Goal: Transaction & Acquisition: Subscribe to service/newsletter

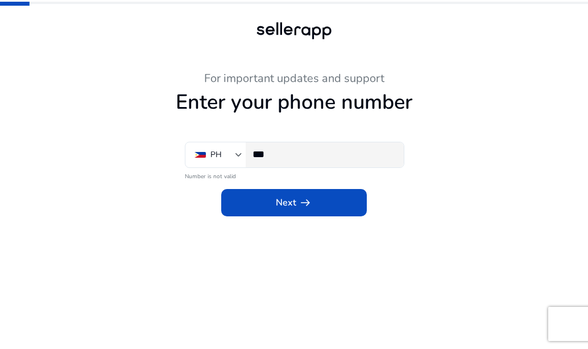
click at [303, 164] on div "***" at bounding box center [324, 154] width 142 height 25
type input "*"
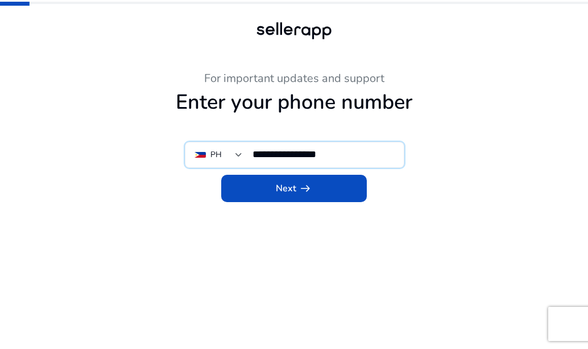
type input "**********"
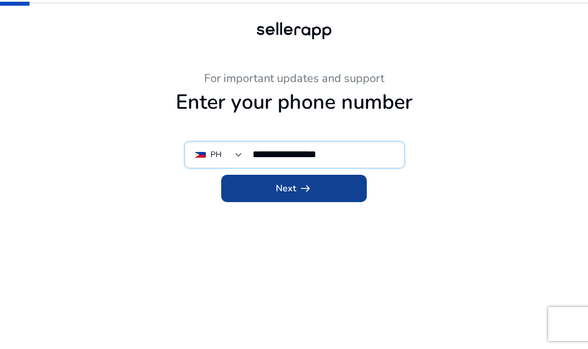
click at [291, 180] on span at bounding box center [294, 188] width 146 height 27
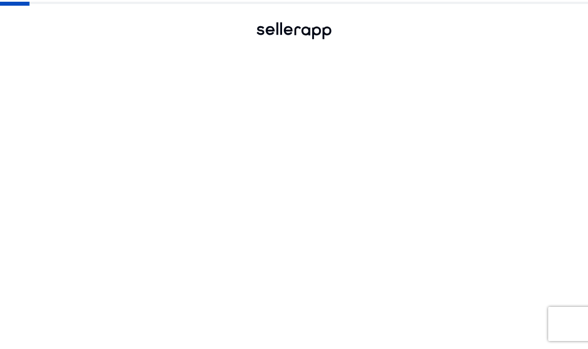
click at [290, 182] on span "Next arrow_right_alt" at bounding box center [294, 189] width 36 height 14
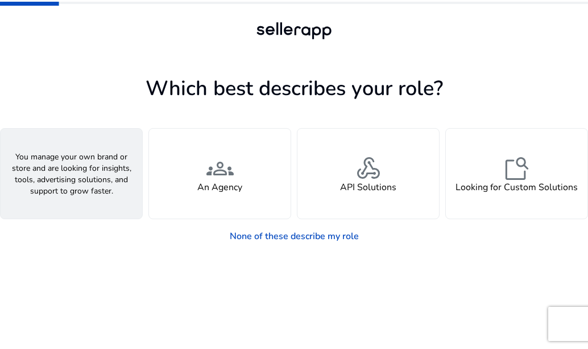
click at [79, 187] on h4 "A Seller" at bounding box center [72, 187] width 34 height 11
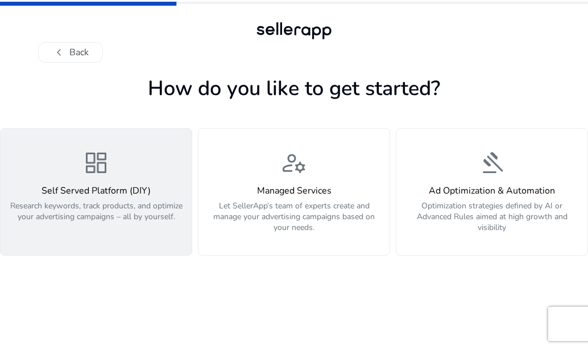
click at [81, 195] on h4 "Self Served Platform (DIY)" at bounding box center [96, 191] width 178 height 11
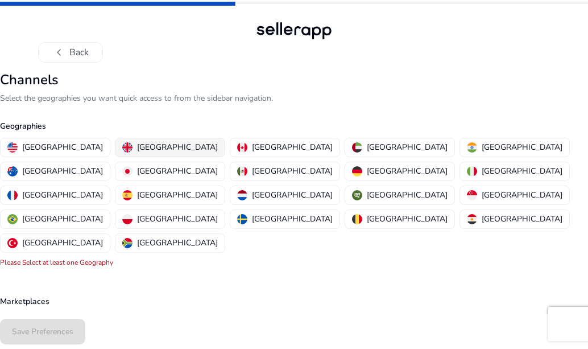
click at [137, 145] on p "[GEOGRAPHIC_DATA]" at bounding box center [177, 147] width 81 height 12
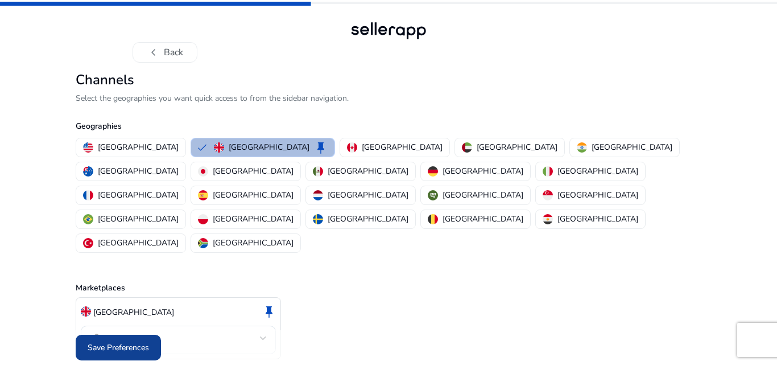
click at [141, 341] on span "Save Preferences" at bounding box center [118, 347] width 61 height 12
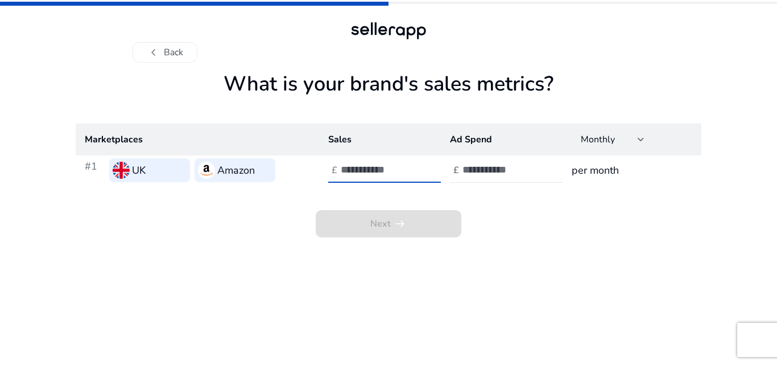
click at [369, 168] on input "number" at bounding box center [379, 169] width 77 height 13
type input "**"
click at [479, 170] on input "number" at bounding box center [501, 169] width 77 height 13
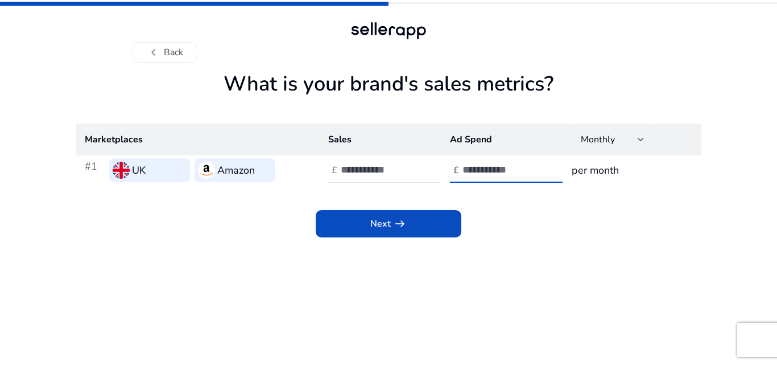
type input "*"
click at [588, 176] on h3 "per month" at bounding box center [632, 170] width 121 height 16
click at [496, 176] on input "*" at bounding box center [501, 169] width 77 height 13
type input "**"
click at [373, 199] on div "Next arrow_right_alt" at bounding box center [389, 211] width 626 height 52
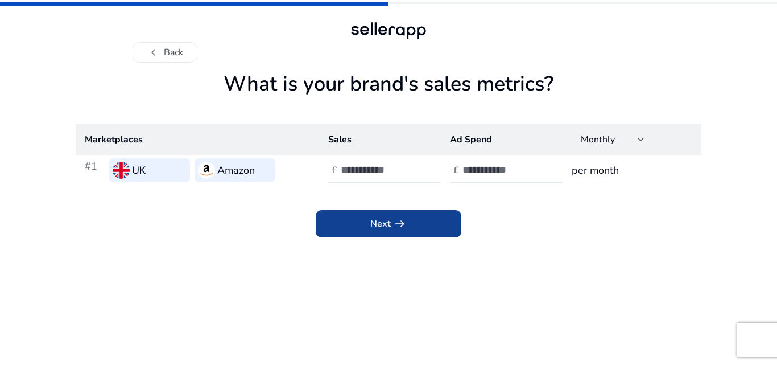
click at [372, 216] on span at bounding box center [389, 223] width 146 height 27
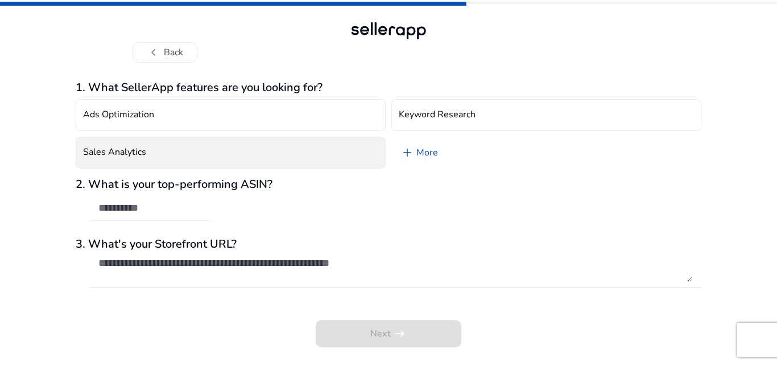
click at [243, 154] on button "Sales Analytics" at bounding box center [231, 153] width 310 height 32
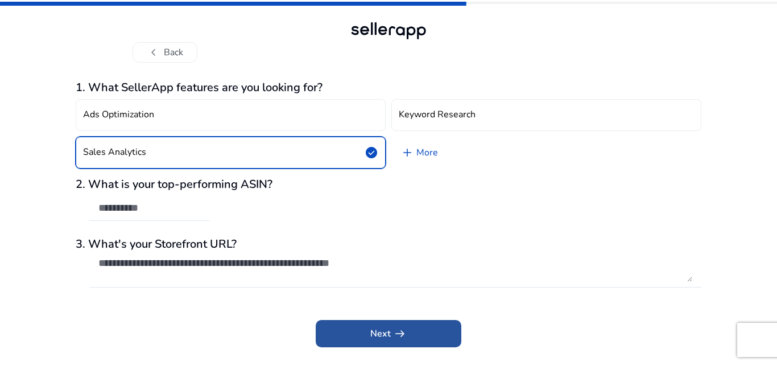
click at [342, 344] on span at bounding box center [389, 333] width 146 height 27
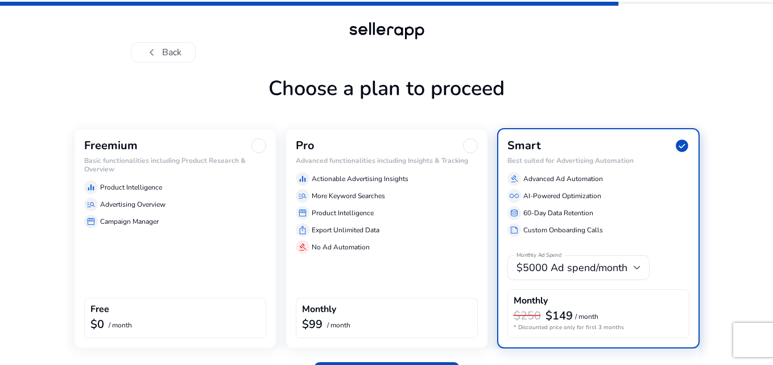
click at [178, 310] on div "Free" at bounding box center [175, 310] width 170 height 13
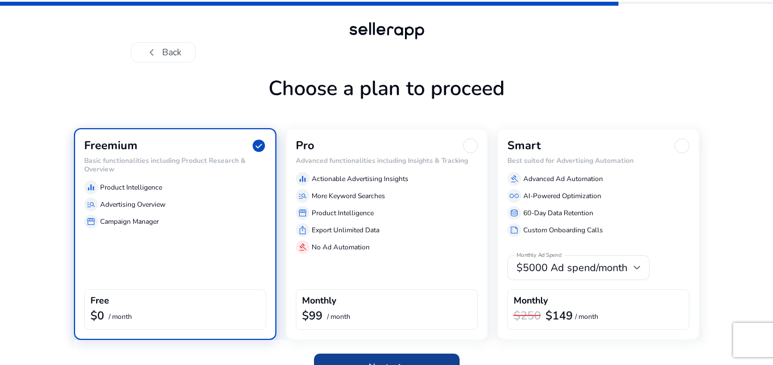
click at [401, 348] on span at bounding box center [387, 366] width 146 height 27
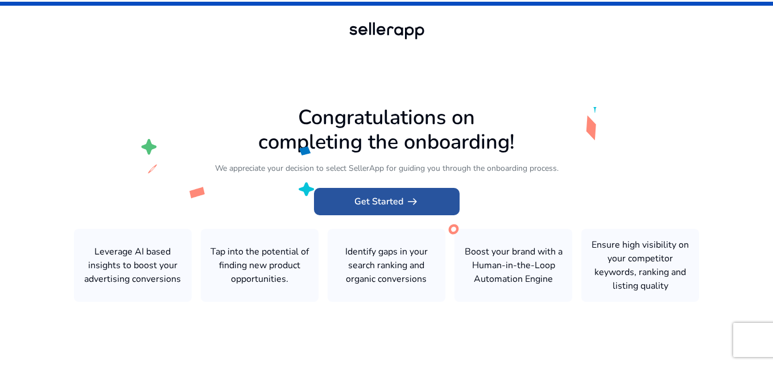
click at [389, 207] on span "Get Started arrow_right_alt" at bounding box center [387, 202] width 65 height 14
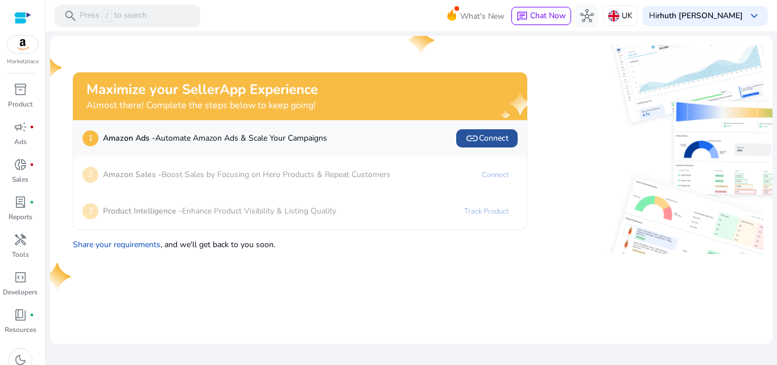
click at [481, 140] on span "link Connect" at bounding box center [487, 138] width 43 height 14
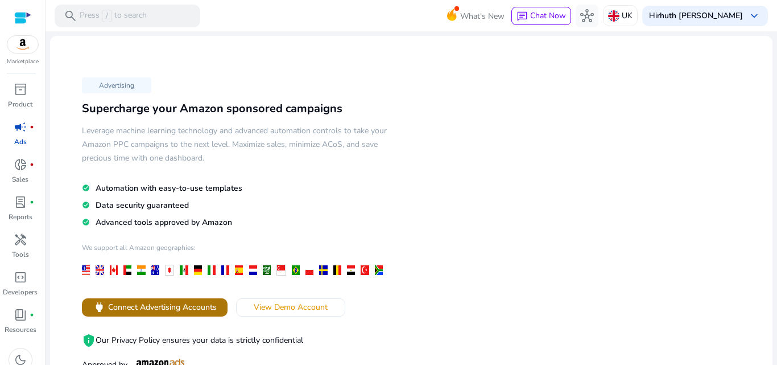
scroll to position [171, 0]
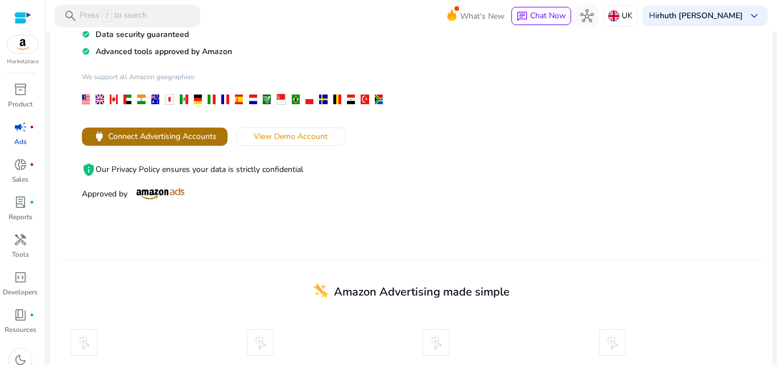
click at [125, 133] on span "Connect Advertising Accounts" at bounding box center [162, 136] width 109 height 12
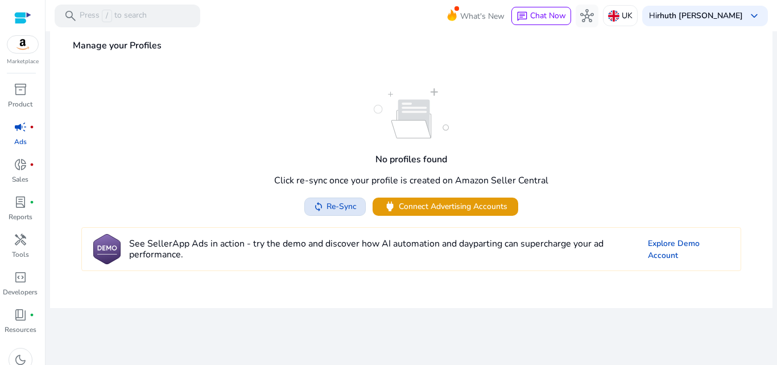
click at [351, 210] on span "Re-Sync" at bounding box center [342, 206] width 30 height 12
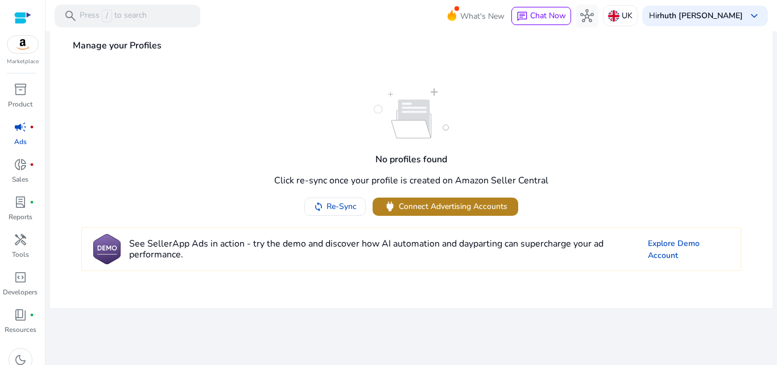
click at [414, 200] on span "Connect Advertising Accounts" at bounding box center [453, 206] width 109 height 12
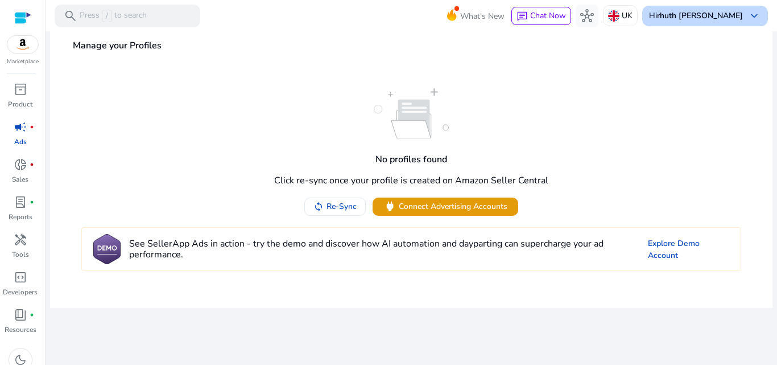
click at [738, 22] on div "Hi rhuth [PERSON_NAME] keyboard_arrow_down" at bounding box center [706, 16] width 126 height 20
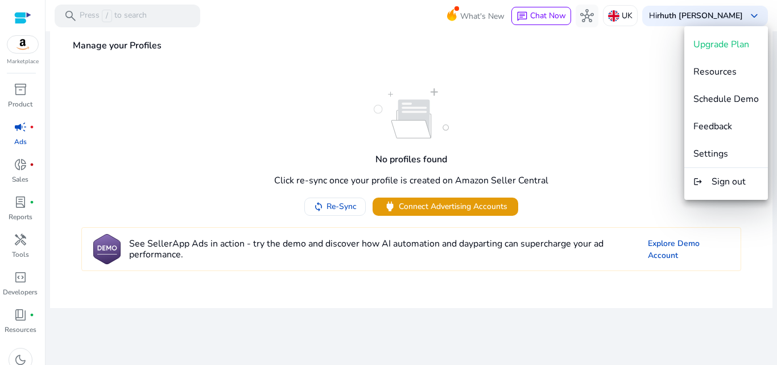
click at [631, 157] on div at bounding box center [388, 182] width 777 height 365
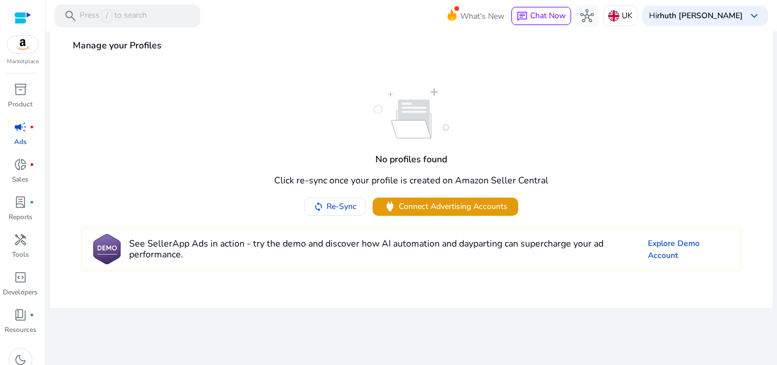
click at [530, 259] on h4 "See SellerApp Ads in action - try the demo and discover how AI automation and d…" at bounding box center [384, 249] width 511 height 22
click at [310, 209] on span at bounding box center [335, 206] width 60 height 27
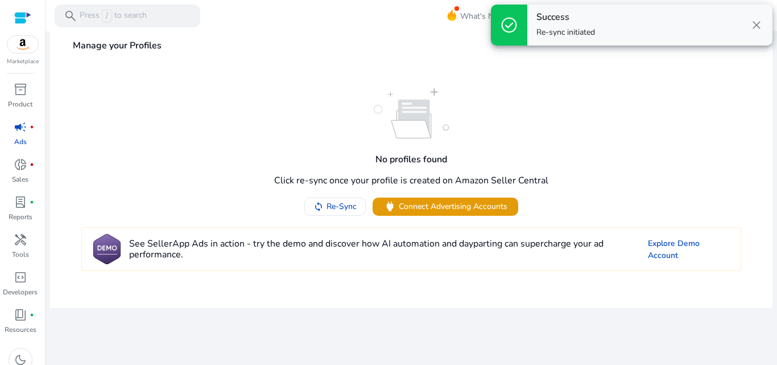
click at [569, 20] on h4 "Success" at bounding box center [566, 17] width 59 height 11
click at [503, 195] on span at bounding box center [446, 206] width 146 height 27
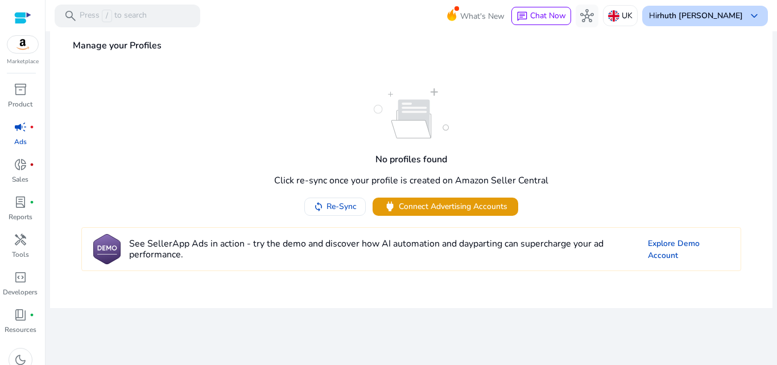
click at [708, 15] on b "rhuth [PERSON_NAME]" at bounding box center [700, 15] width 86 height 11
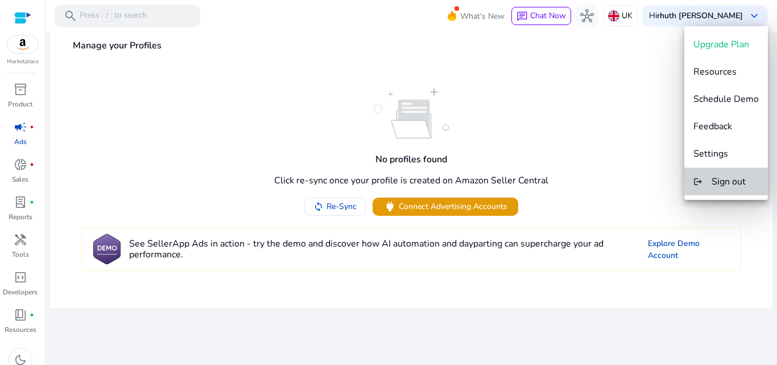
click at [741, 174] on button "logout Sign out" at bounding box center [727, 181] width 84 height 27
